Goal: Task Accomplishment & Management: Manage account settings

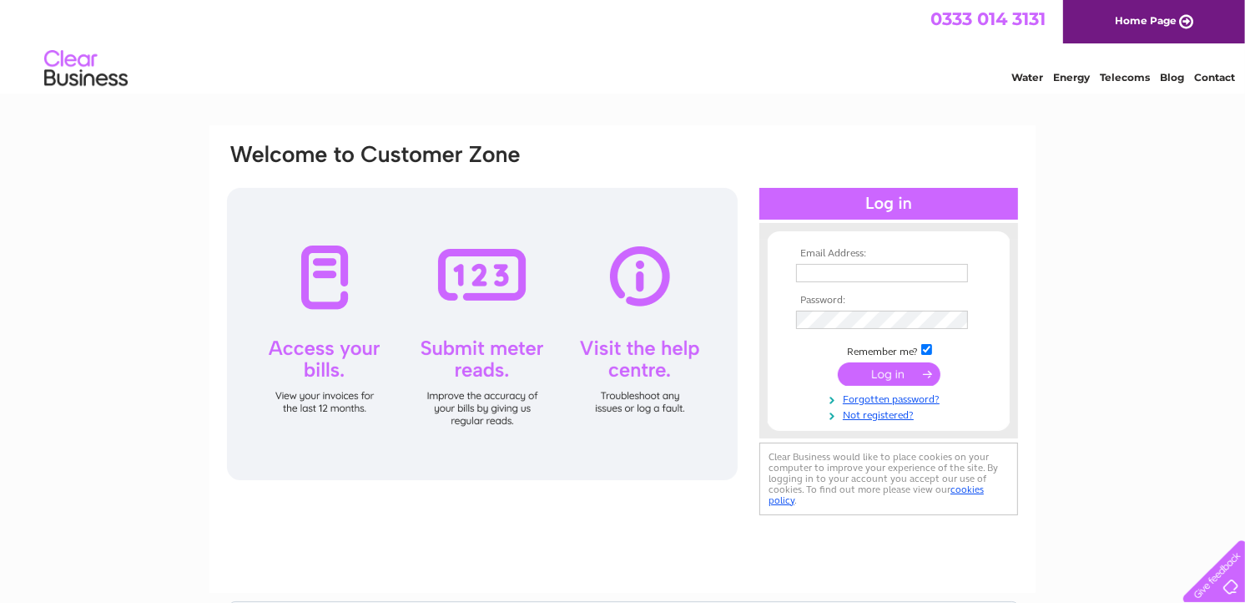
click at [822, 270] on input "text" at bounding box center [882, 273] width 172 height 18
type input "secretary@nciwormshead.org.uk"
click at [865, 376] on input "submit" at bounding box center [889, 373] width 103 height 23
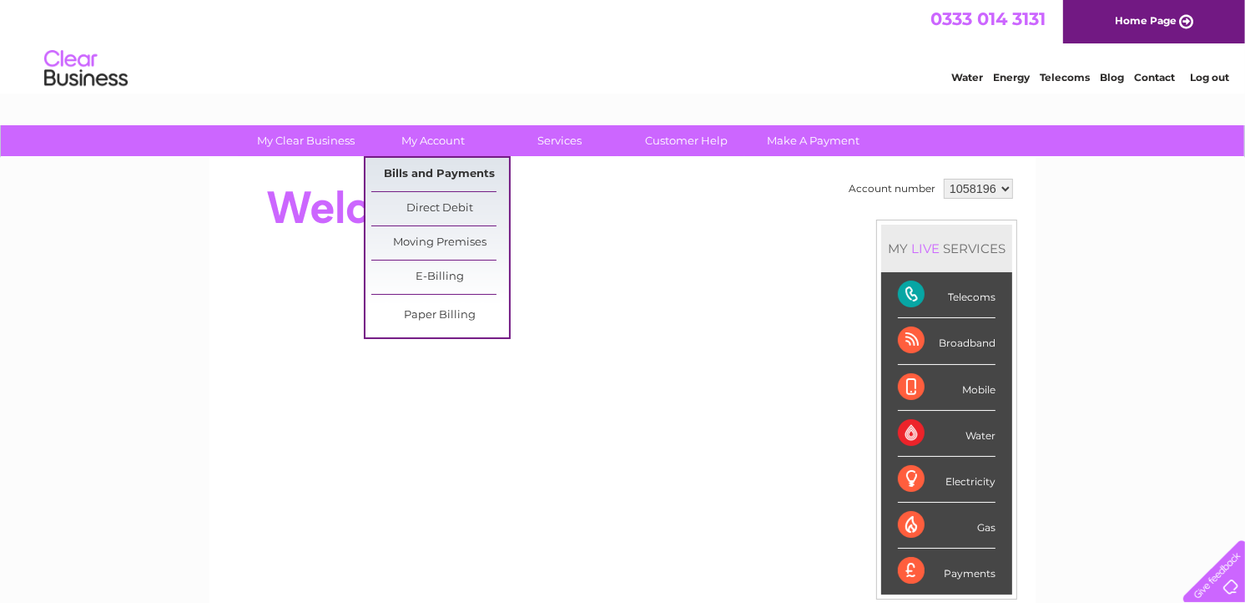
click at [426, 169] on link "Bills and Payments" at bounding box center [440, 174] width 138 height 33
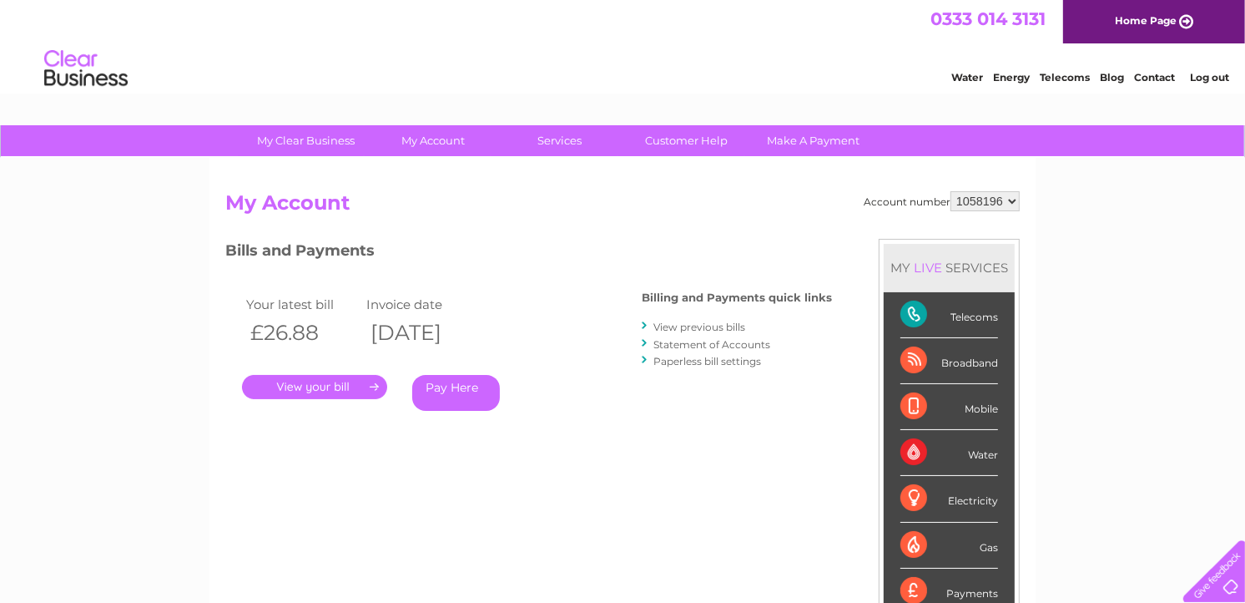
click at [1198, 78] on link "Log out" at bounding box center [1209, 77] width 39 height 13
